Goal: Information Seeking & Learning: Check status

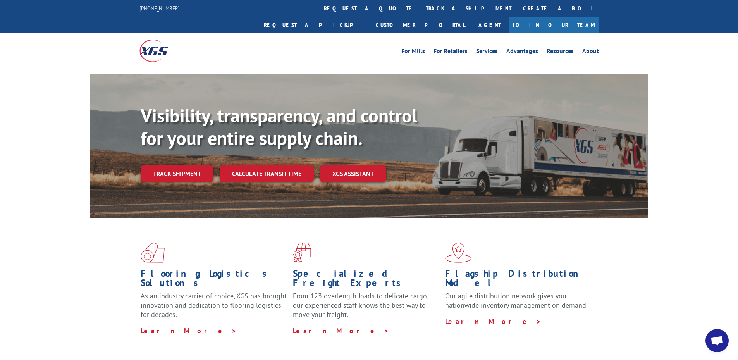
click at [420, 11] on link "track a shipment" at bounding box center [468, 8] width 97 height 17
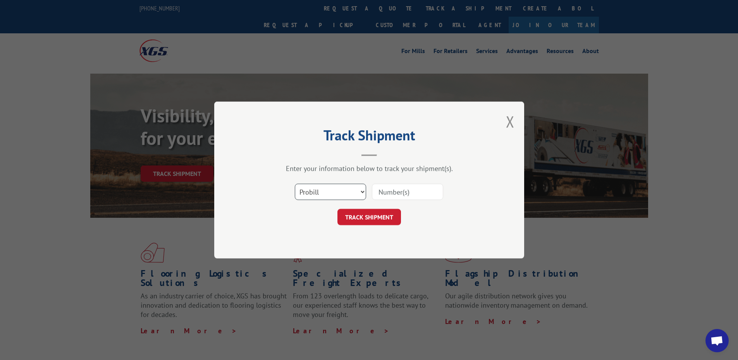
click at [334, 197] on select "Select category... Probill BOL PO" at bounding box center [330, 192] width 71 height 16
select select "po"
click at [295, 184] on select "Select category... Probill BOL PO" at bounding box center [330, 192] width 71 height 16
paste input "66501060"
type input "66501060"
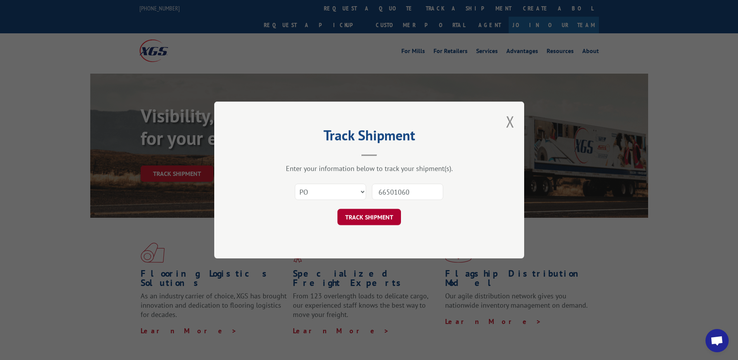
click at [372, 214] on button "TRACK SHIPMENT" at bounding box center [369, 217] width 64 height 16
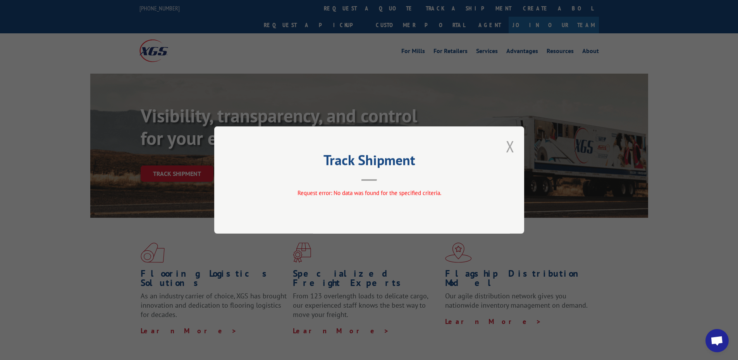
click at [511, 144] on button "Close modal" at bounding box center [510, 146] width 9 height 21
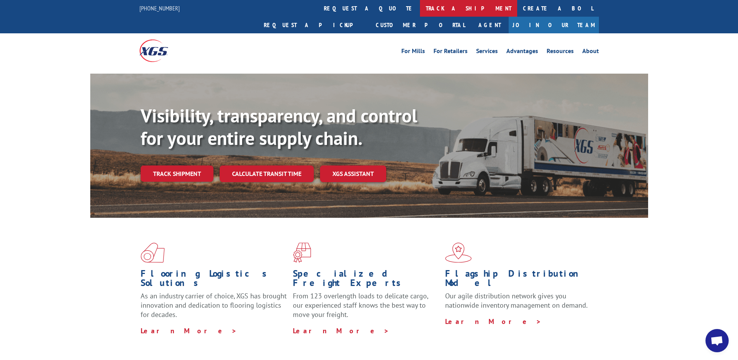
click at [420, 9] on link "track a shipment" at bounding box center [468, 8] width 97 height 17
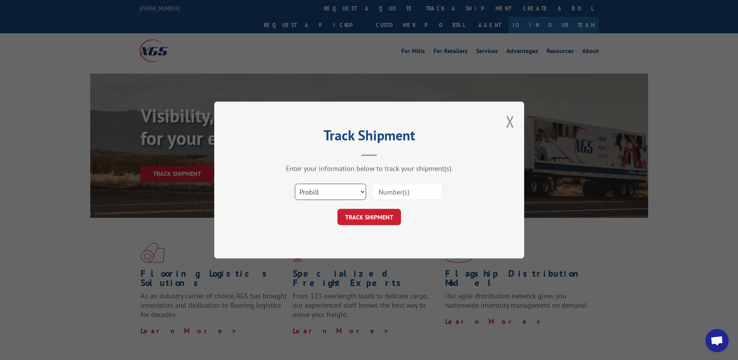
click at [317, 193] on select "Select category... Probill BOL PO" at bounding box center [330, 192] width 71 height 16
select select "po"
click at [295, 184] on select "Select category... Probill BOL PO" at bounding box center [330, 192] width 71 height 16
paste input "66501060"
type input "66501060"
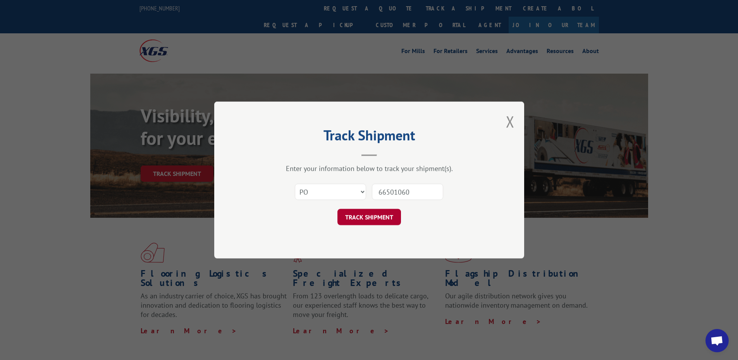
click at [391, 219] on button "TRACK SHIPMENT" at bounding box center [369, 217] width 64 height 16
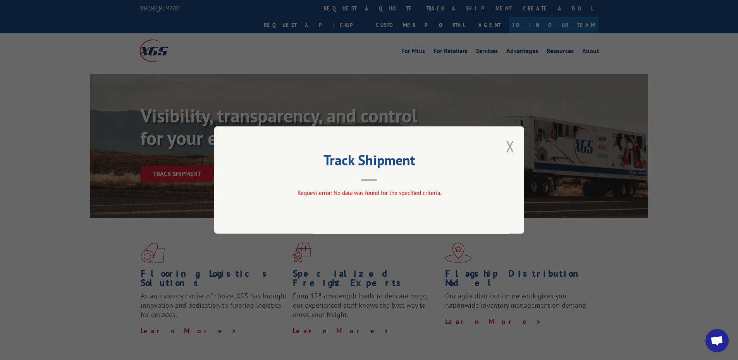
click at [513, 144] on button "Close modal" at bounding box center [510, 146] width 9 height 21
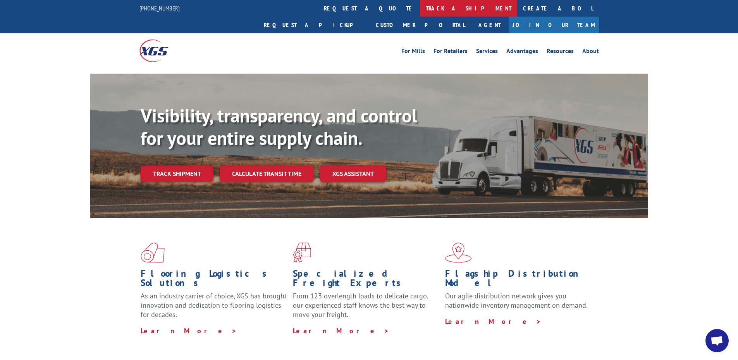
click at [420, 10] on link "track a shipment" at bounding box center [468, 8] width 97 height 17
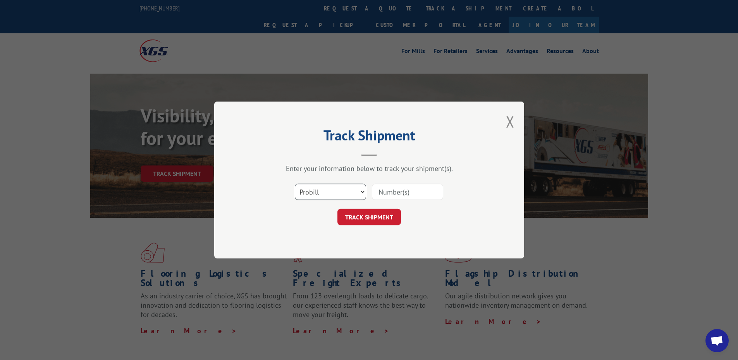
click at [321, 190] on select "Select category... Probill BOL PO" at bounding box center [330, 192] width 71 height 16
select select "po"
click at [295, 184] on select "Select category... Probill BOL PO" at bounding box center [330, 192] width 71 height 16
paste input "66501060"
type input "66501060"
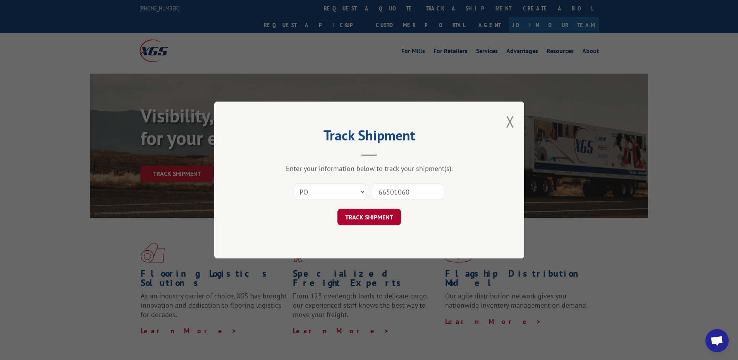
click at [386, 225] on button "TRACK SHIPMENT" at bounding box center [369, 217] width 64 height 16
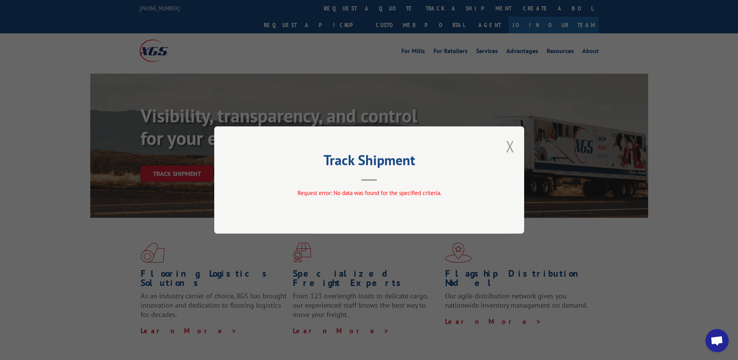
click at [510, 147] on button "Close modal" at bounding box center [510, 146] width 9 height 21
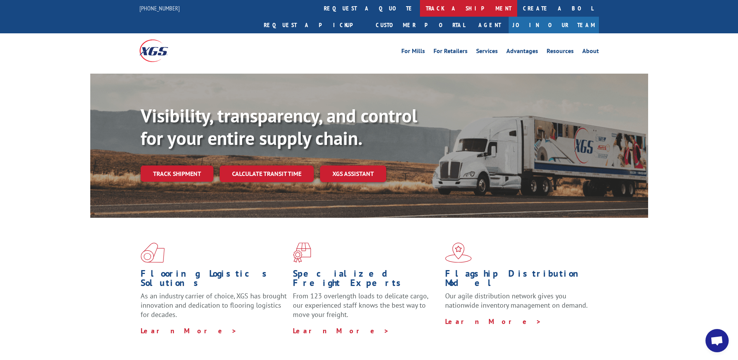
click at [420, 7] on link "track a shipment" at bounding box center [468, 8] width 97 height 17
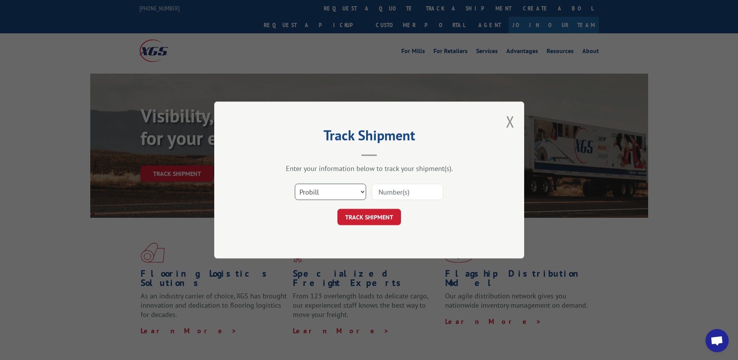
click at [318, 187] on select "Select category... Probill BOL PO" at bounding box center [330, 192] width 71 height 16
select select "po"
click at [295, 184] on select "Select category... Probill BOL PO" at bounding box center [330, 192] width 71 height 16
paste input "66501060"
type input "66501060"
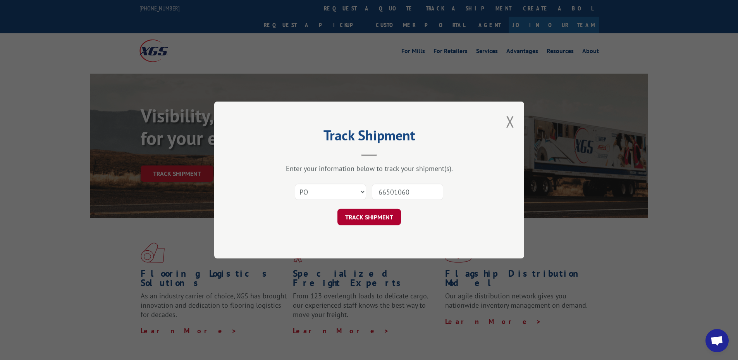
click at [372, 220] on button "TRACK SHIPMENT" at bounding box center [369, 217] width 64 height 16
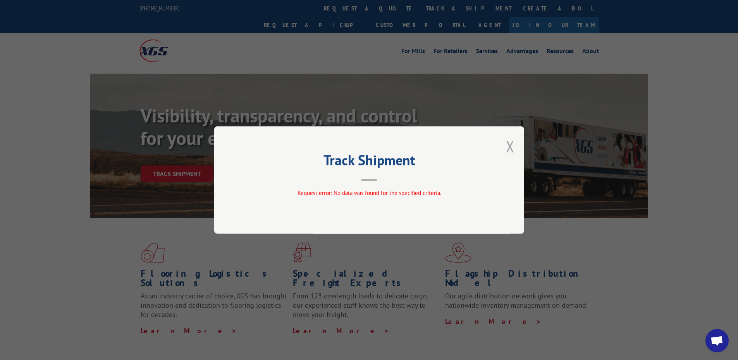
click at [513, 146] on button "Close modal" at bounding box center [510, 146] width 9 height 21
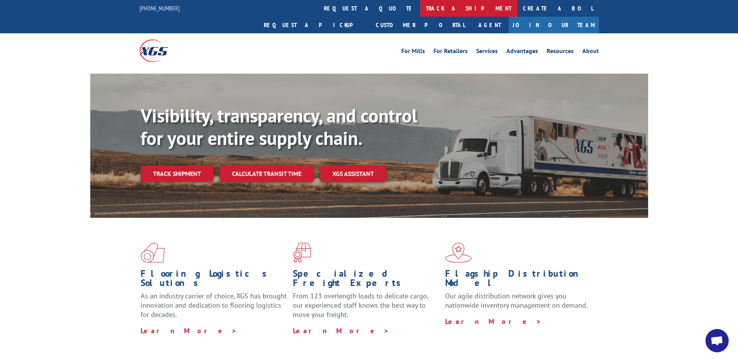
click at [420, 7] on link "track a shipment" at bounding box center [468, 8] width 97 height 17
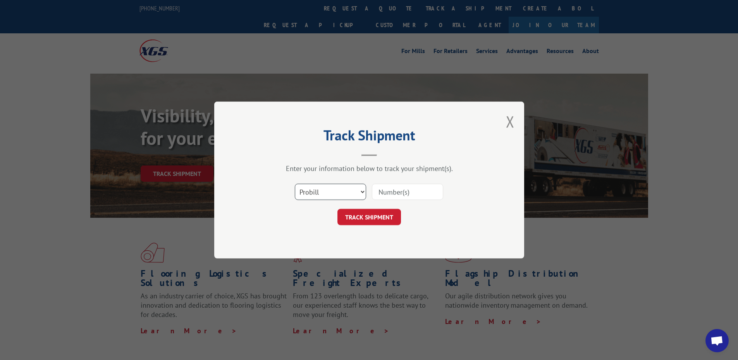
click at [312, 199] on select "Select category... Probill BOL PO" at bounding box center [330, 192] width 71 height 16
